Goal: Task Accomplishment & Management: Complete application form

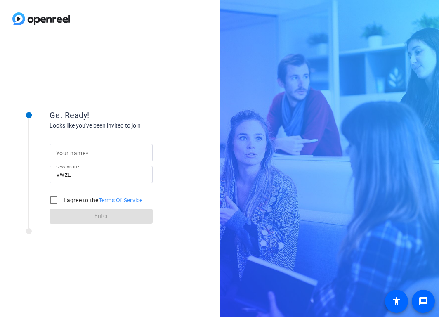
click at [116, 156] on input "Your name" at bounding box center [101, 153] width 90 height 10
type input "[PERSON_NAME]"
click at [52, 199] on input "I agree to the Terms Of Service" at bounding box center [53, 200] width 16 height 16
checkbox input "true"
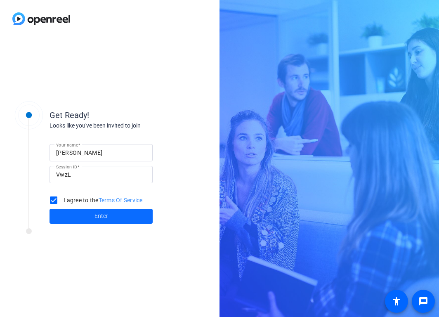
click at [124, 215] on span at bounding box center [100, 216] width 103 height 20
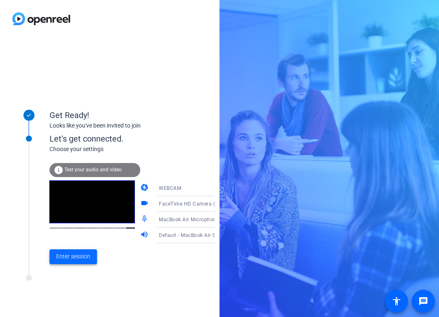
click at [75, 256] on span "Enter session" at bounding box center [73, 256] width 34 height 9
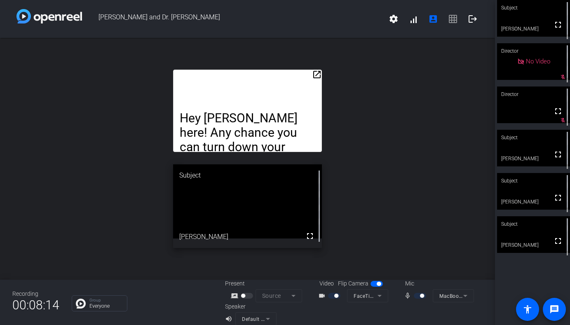
click at [316, 73] on mat-icon "open_in_new" at bounding box center [317, 75] width 10 height 10
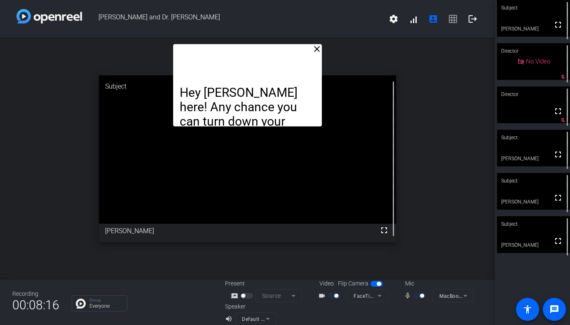
click at [319, 46] on mat-icon "close" at bounding box center [317, 49] width 10 height 10
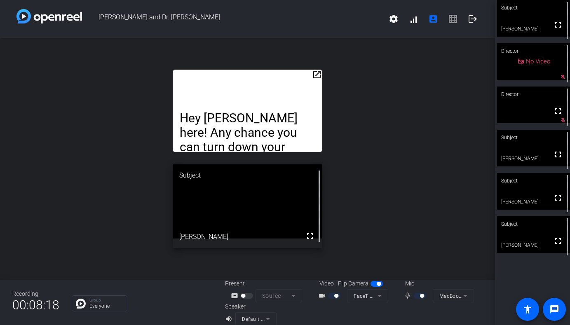
click at [320, 74] on mat-icon "open_in_new" at bounding box center [317, 75] width 10 height 10
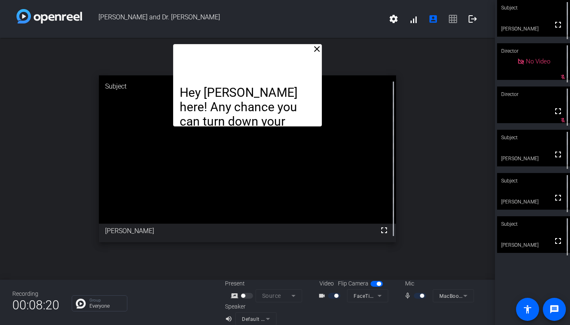
click at [317, 48] on mat-icon "close" at bounding box center [317, 49] width 10 height 10
